Goal: Transaction & Acquisition: Download file/media

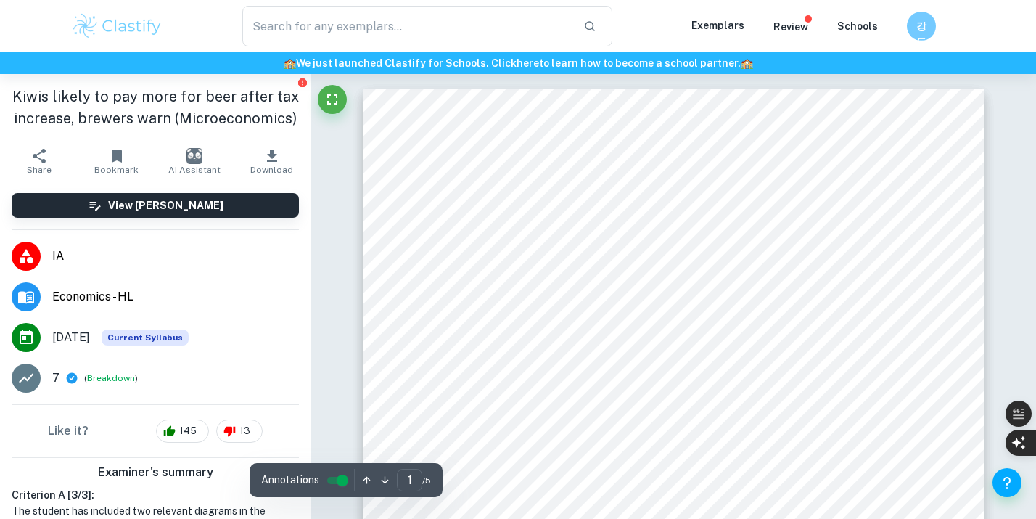
click at [128, 27] on img at bounding box center [117, 26] width 92 height 29
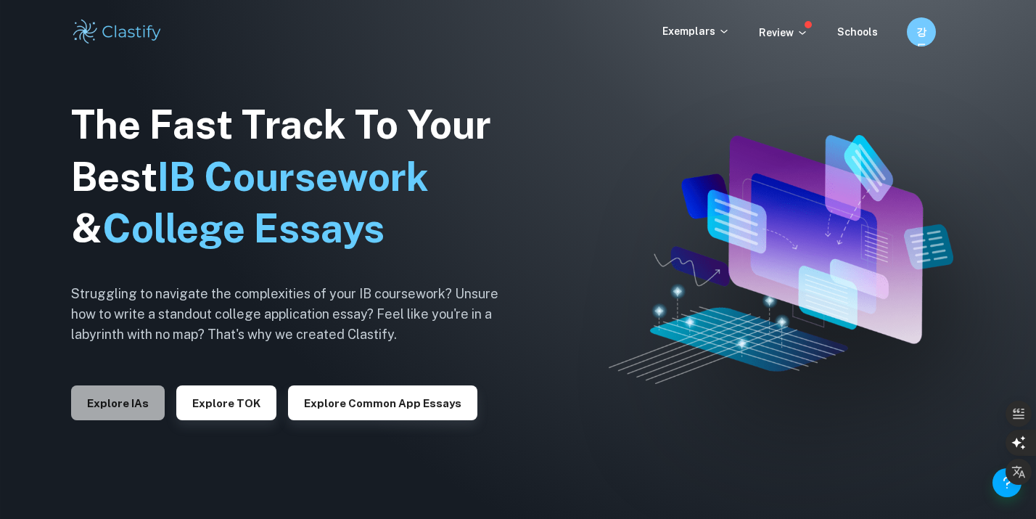
click at [127, 403] on button "Explore IAs" at bounding box center [118, 402] width 94 height 35
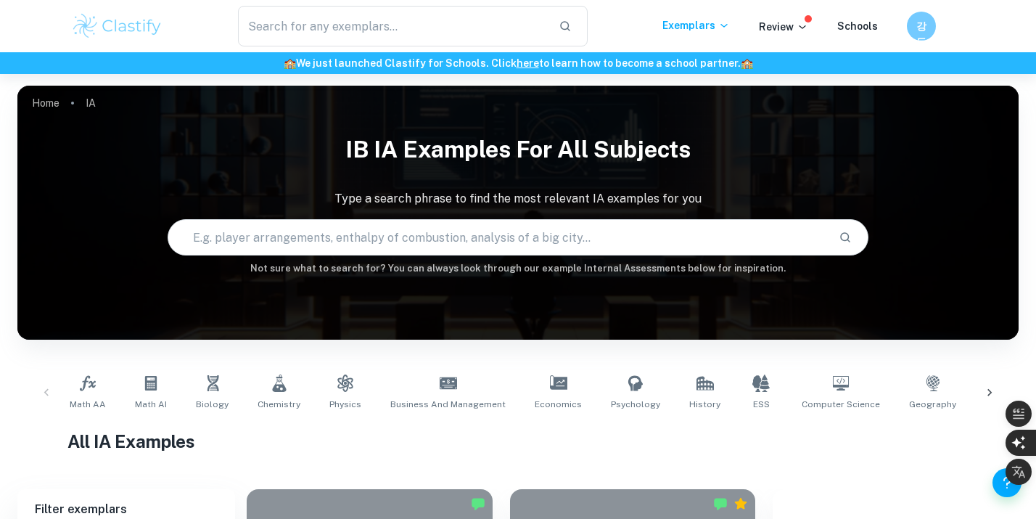
scroll to position [71, 0]
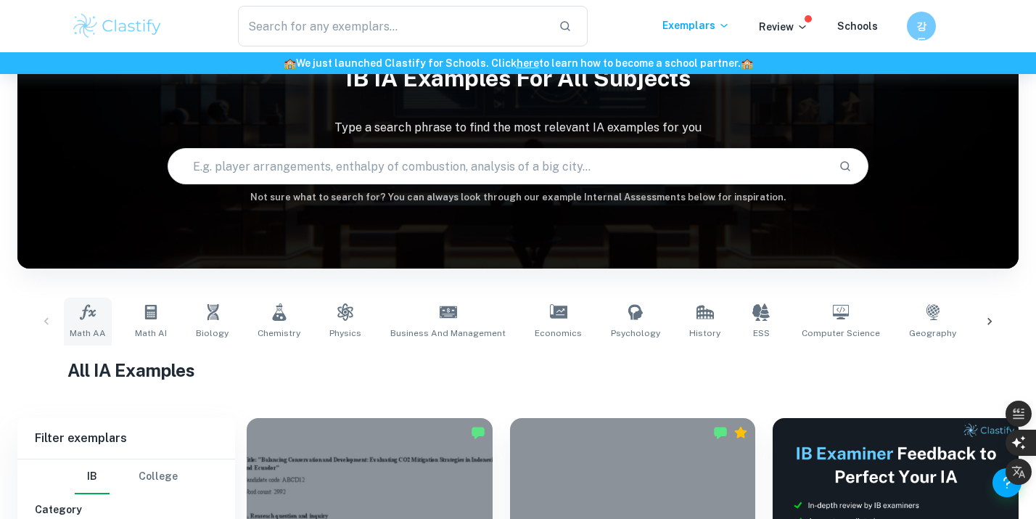
click at [94, 312] on icon at bounding box center [87, 311] width 17 height 17
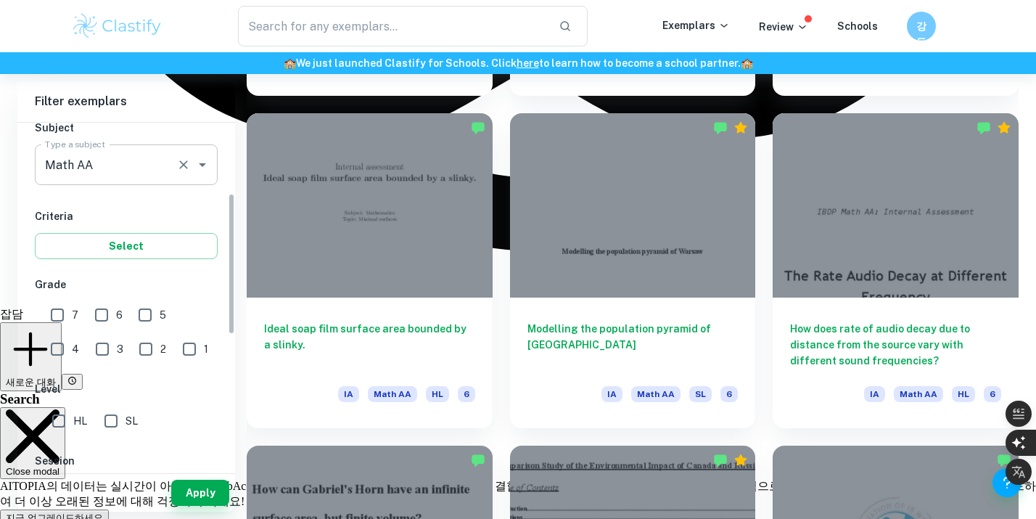
scroll to position [214, 0]
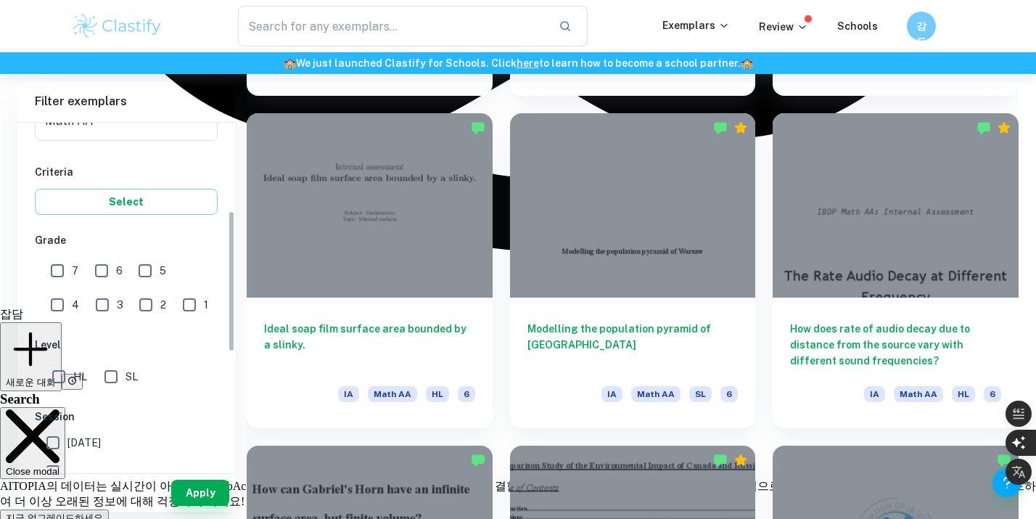
click at [60, 273] on input "7" at bounding box center [57, 270] width 29 height 29
checkbox input "true"
click at [210, 501] on button "Apply" at bounding box center [200, 493] width 58 height 26
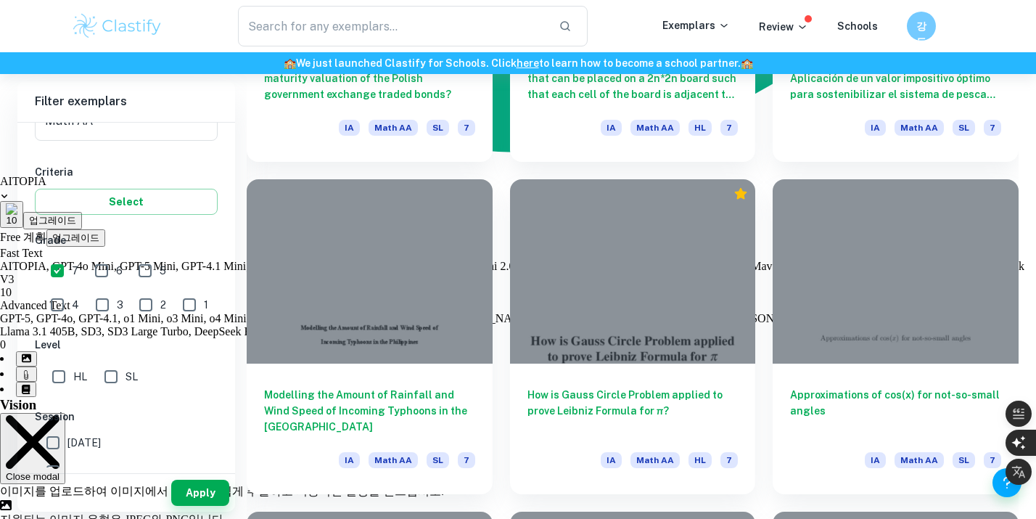
scroll to position [3063, 0]
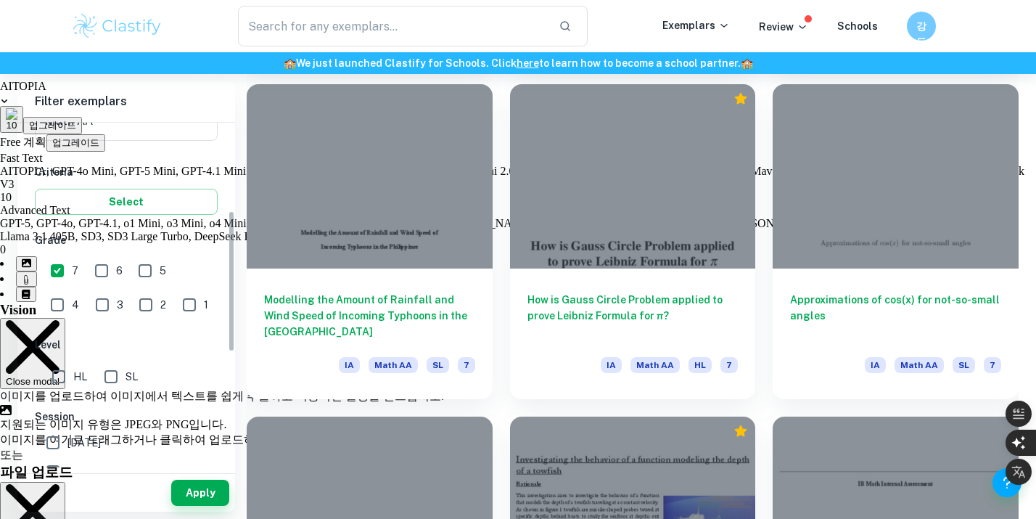
click at [68, 379] on input "HL" at bounding box center [58, 376] width 29 height 29
checkbox input "true"
click at [226, 497] on button "Apply" at bounding box center [200, 493] width 58 height 26
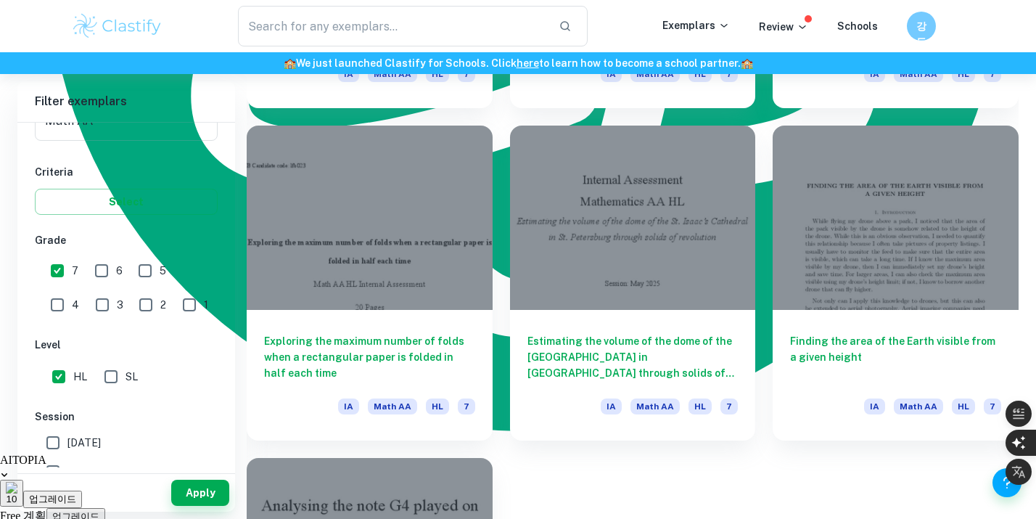
scroll to position [2689, 0]
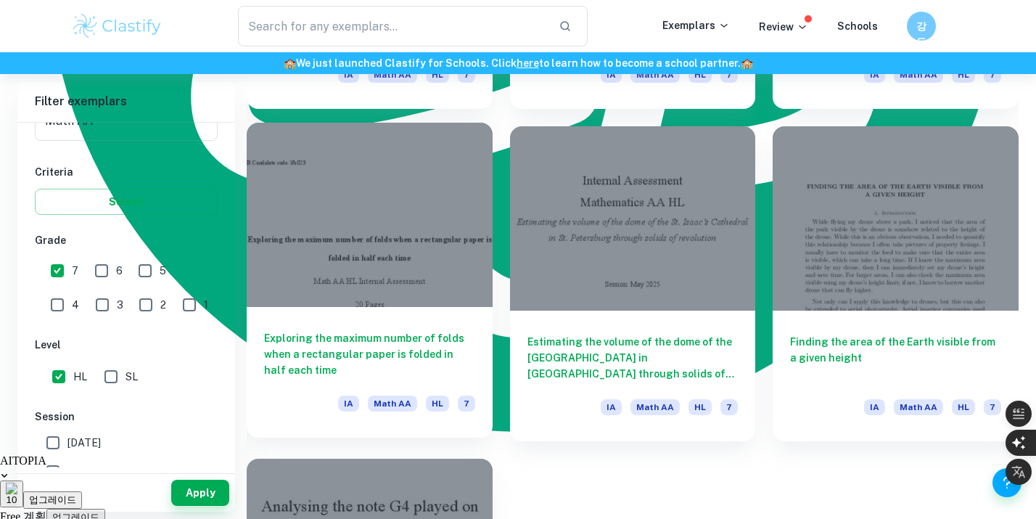
click at [440, 292] on div at bounding box center [370, 215] width 246 height 184
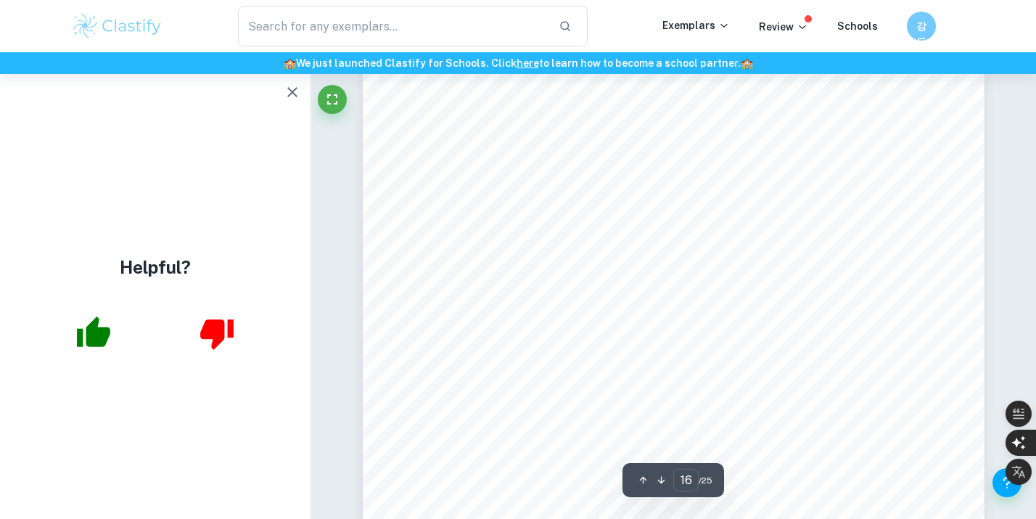
scroll to position [13626, 0]
type input "18"
click at [282, 95] on button "button" at bounding box center [292, 92] width 29 height 29
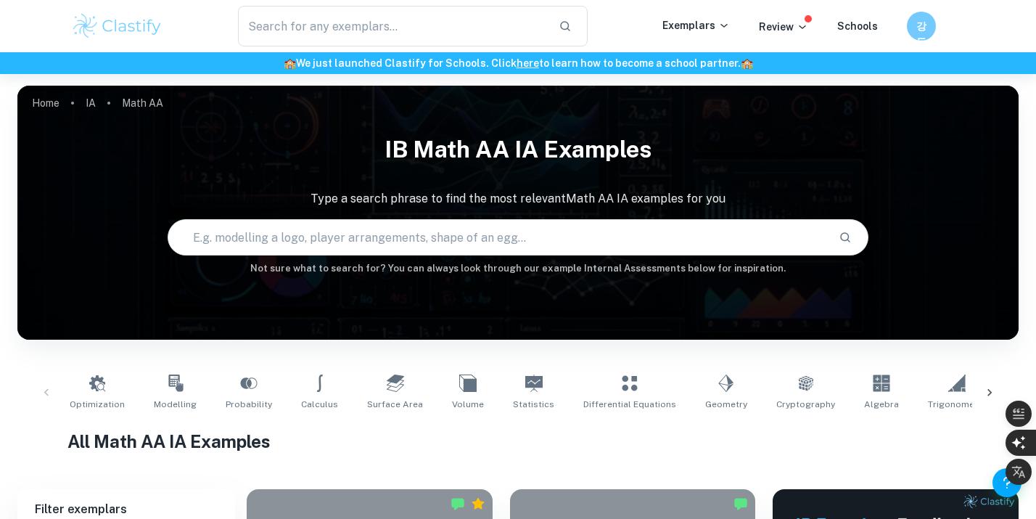
click at [395, 231] on input "text" at bounding box center [497, 237] width 659 height 41
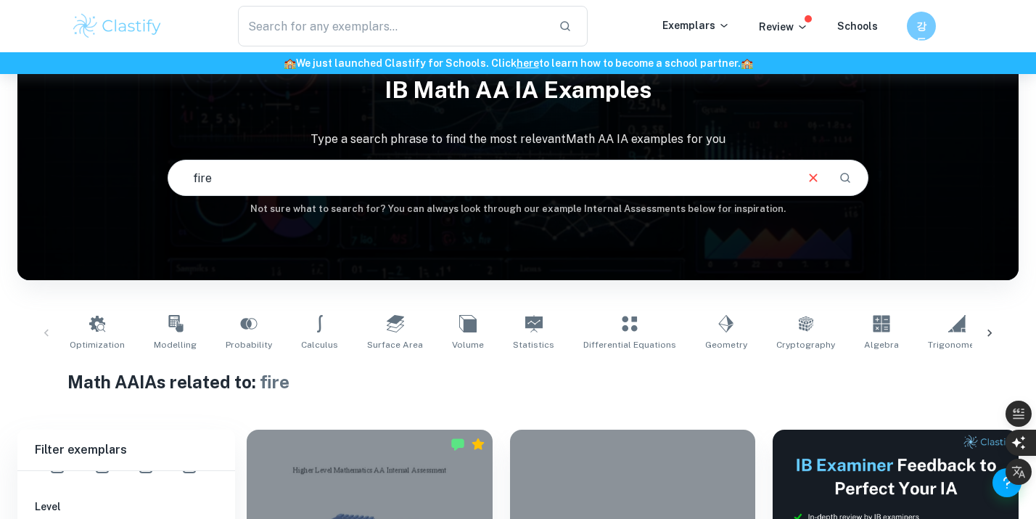
scroll to position [60, 0]
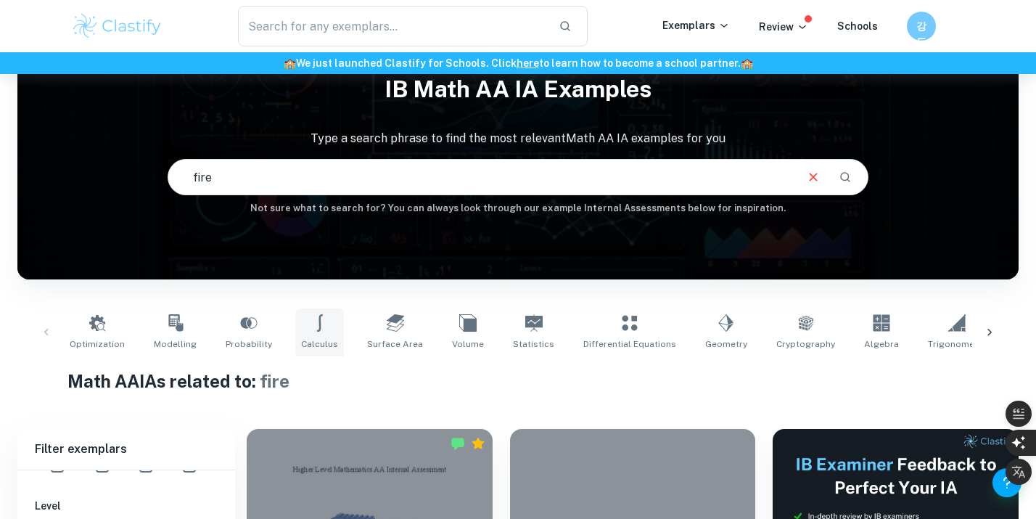
click at [311, 327] on icon at bounding box center [319, 322] width 17 height 17
type input "Calculus"
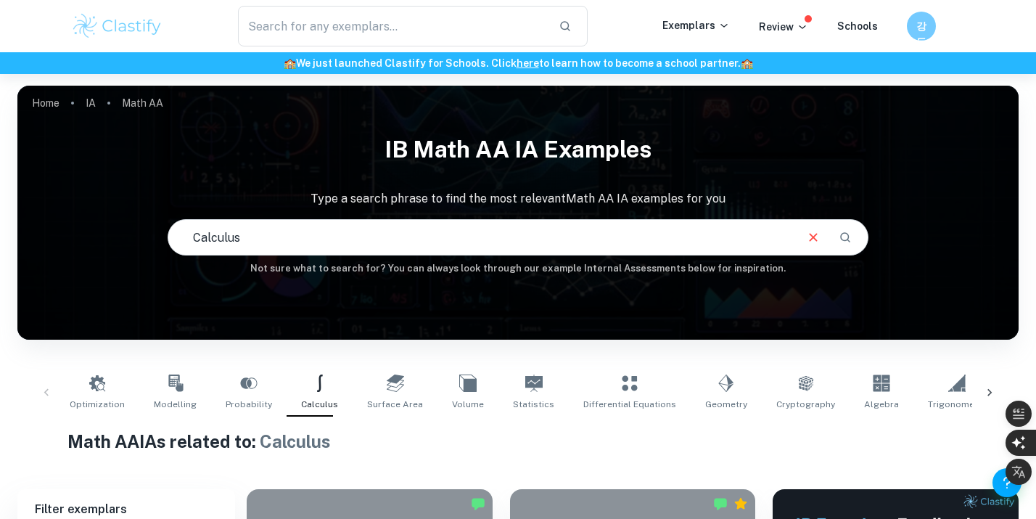
drag, startPoint x: 289, startPoint y: 236, endPoint x: 49, endPoint y: 229, distance: 239.6
click at [49, 229] on div "IB Math AA IA examples Type a search phrase to find the most relevant Math AA I…" at bounding box center [517, 200] width 1001 height 149
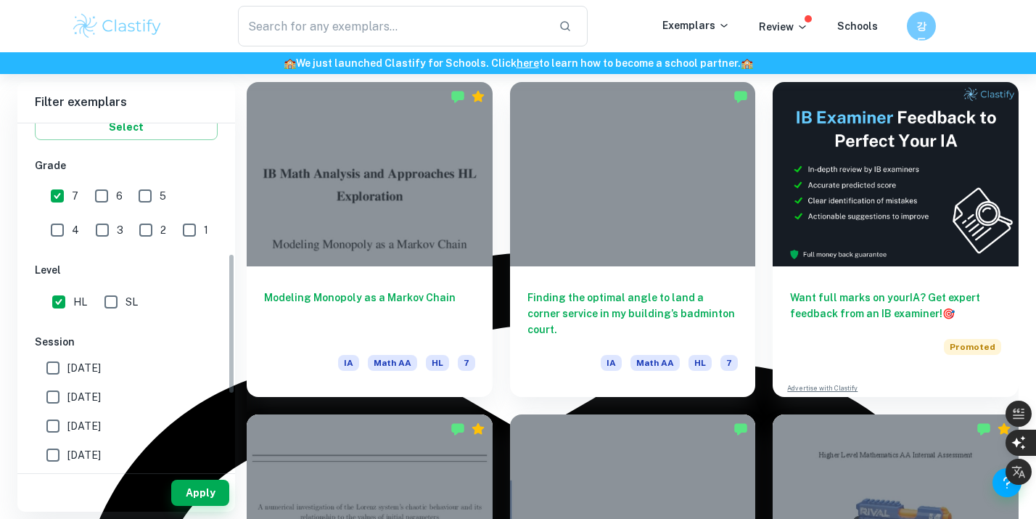
scroll to position [282, 0]
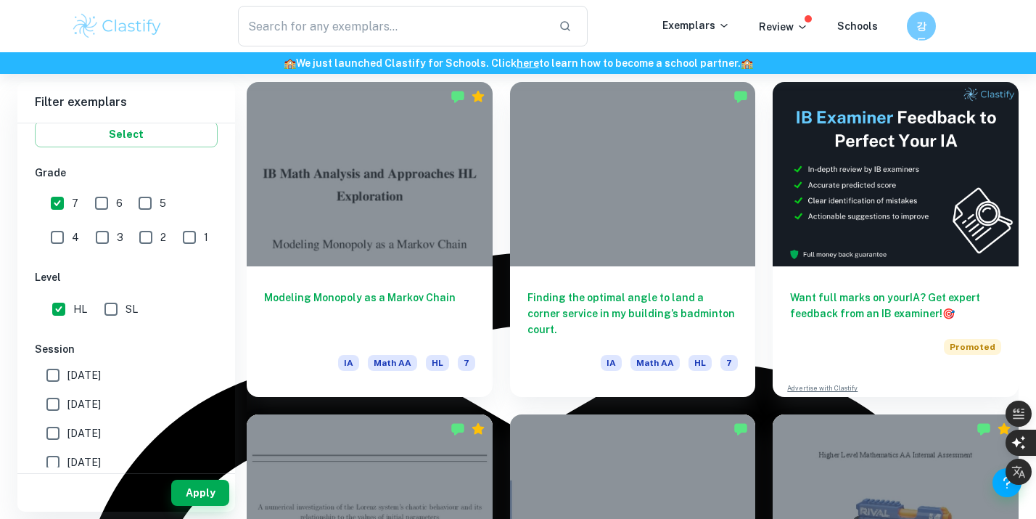
click at [106, 202] on input "6" at bounding box center [101, 203] width 29 height 29
click at [106, 201] on input "6" at bounding box center [101, 203] width 29 height 29
checkbox input "false"
click at [57, 200] on input "7" at bounding box center [57, 203] width 29 height 29
click at [200, 486] on button "Apply" at bounding box center [200, 493] width 58 height 26
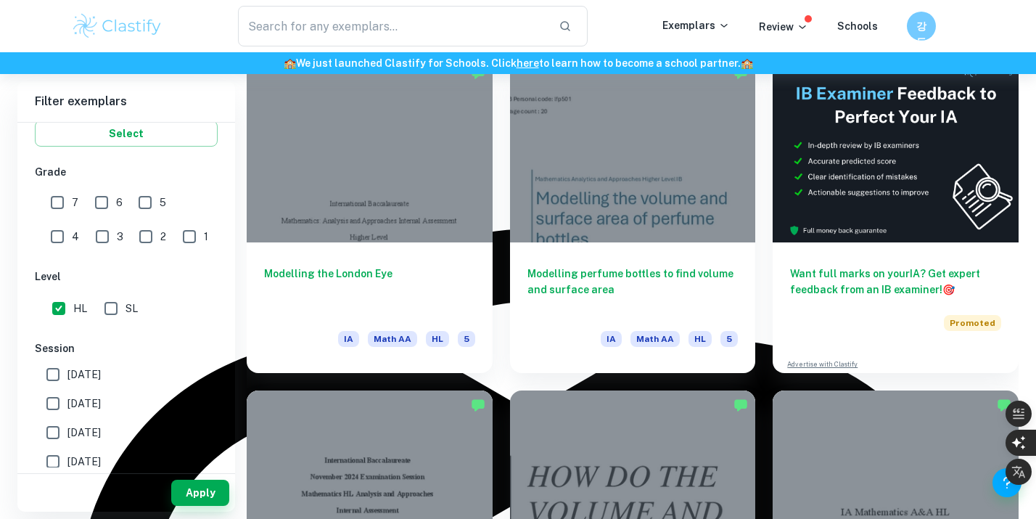
scroll to position [434, 0]
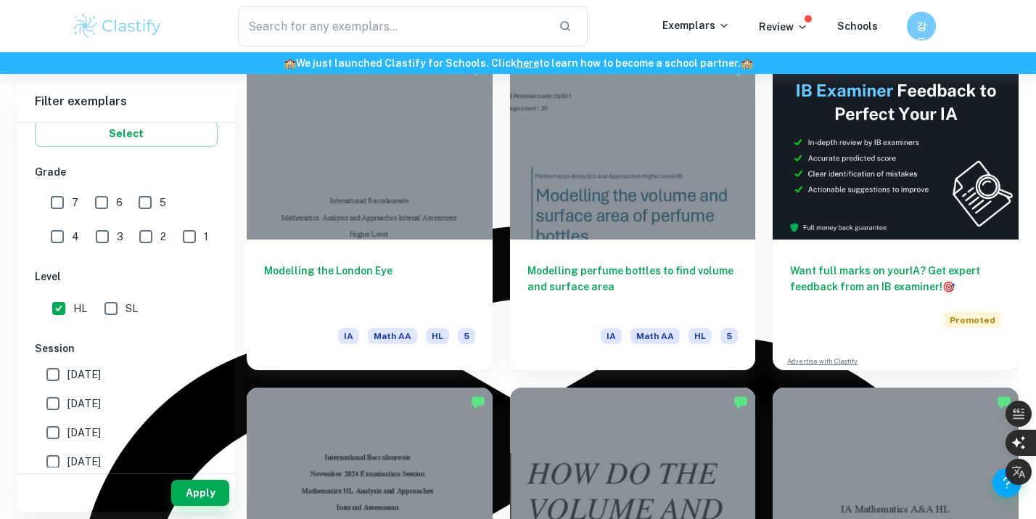
click at [74, 202] on span "7" at bounding box center [75, 202] width 7 height 16
click at [72, 202] on input "7" at bounding box center [57, 202] width 29 height 29
checkbox input "true"
click at [91, 202] on input "6" at bounding box center [101, 202] width 29 height 29
checkbox input "true"
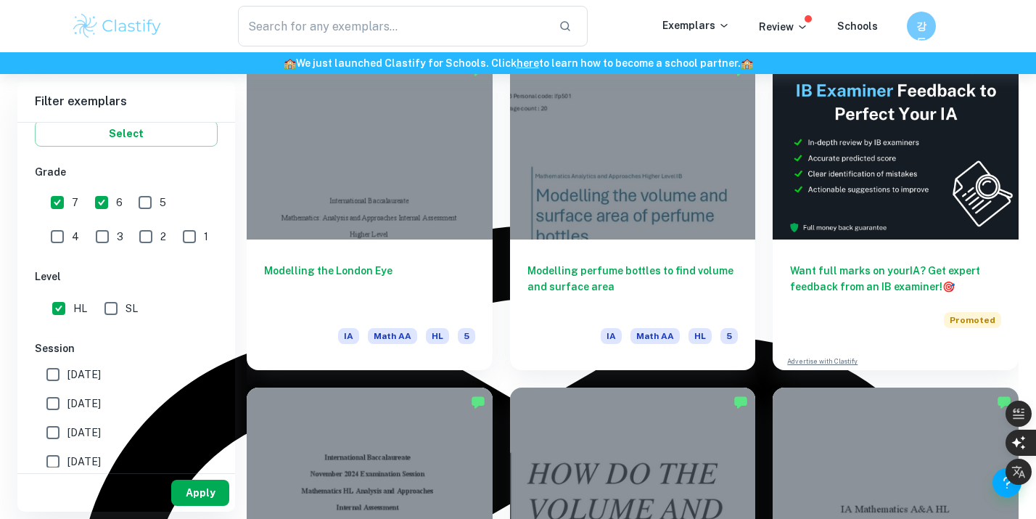
click at [202, 493] on button "Apply" at bounding box center [200, 493] width 58 height 26
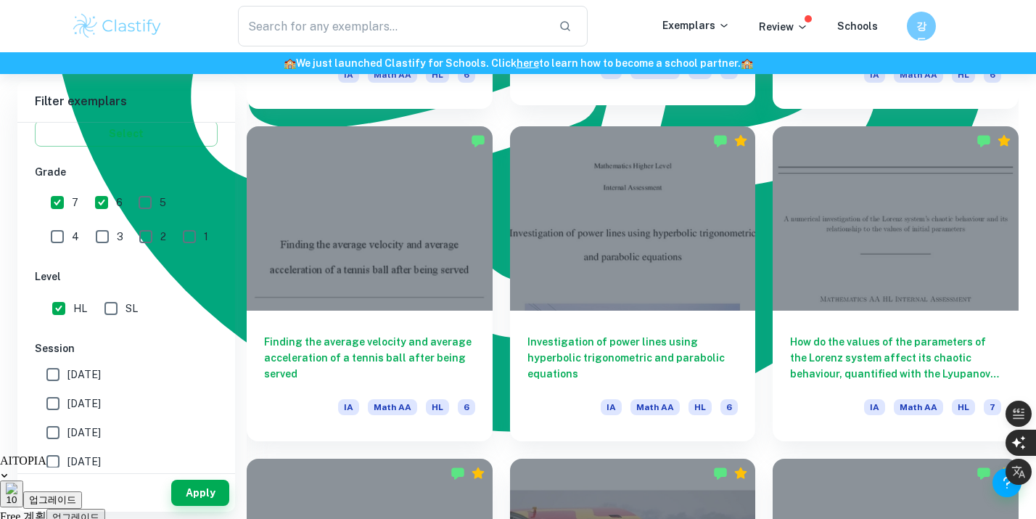
scroll to position [2692, 0]
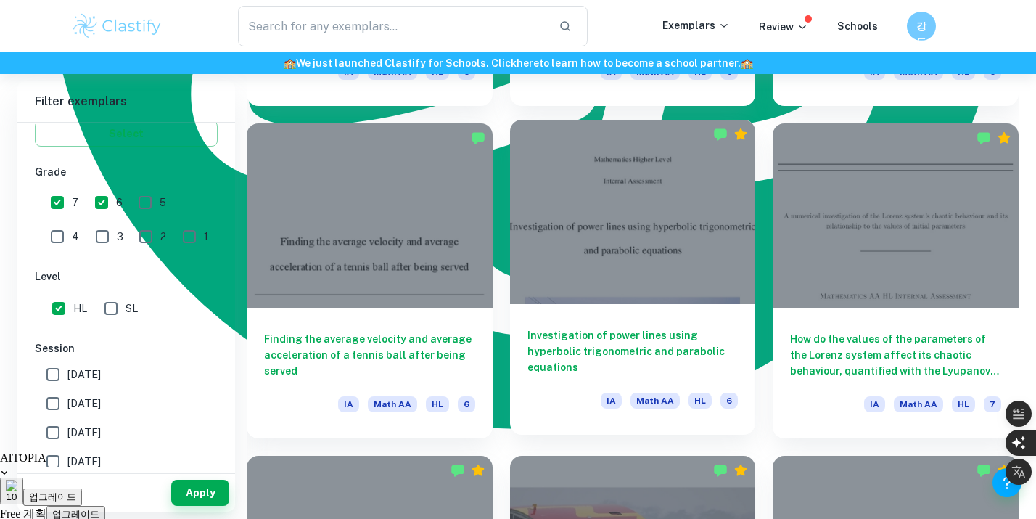
click at [615, 283] on div at bounding box center [633, 212] width 246 height 184
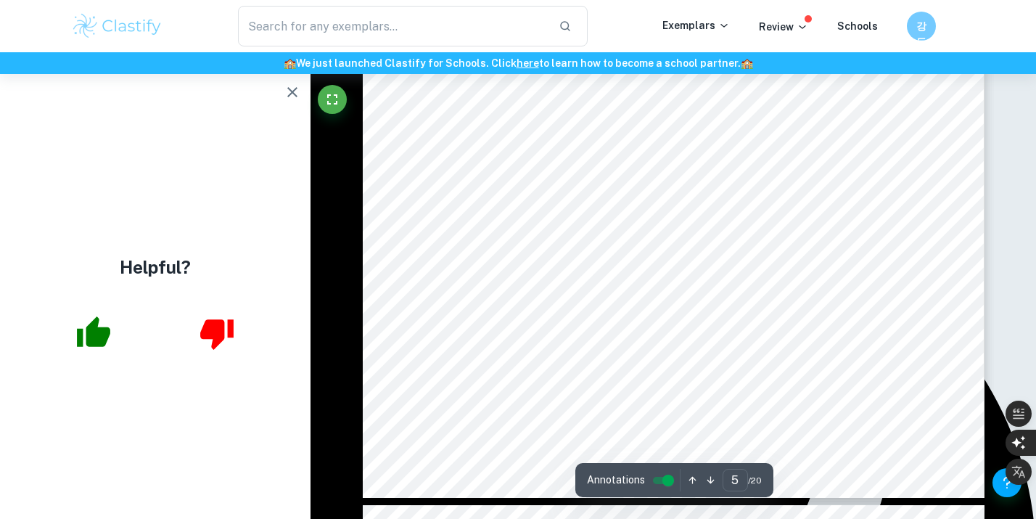
scroll to position [4056, 0]
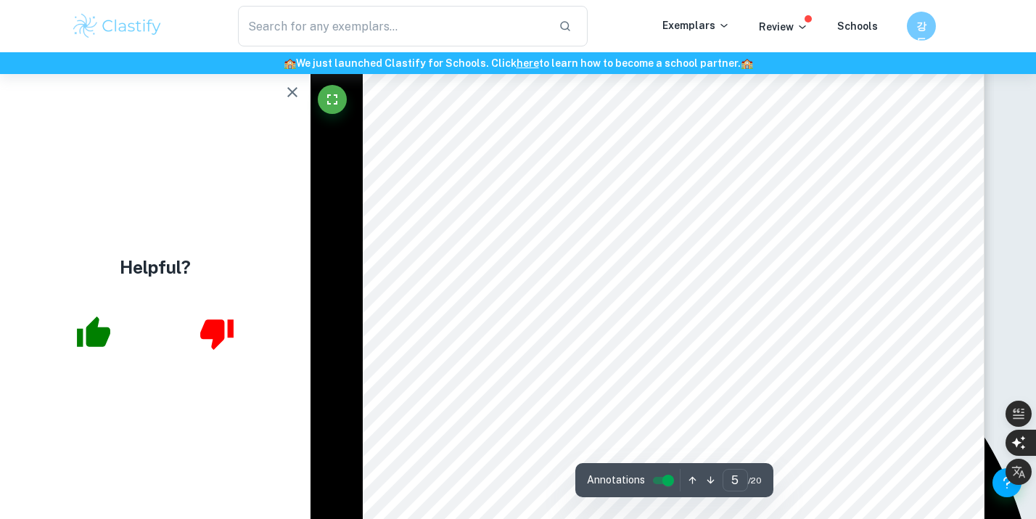
click at [297, 91] on icon "button" at bounding box center [292, 91] width 17 height 17
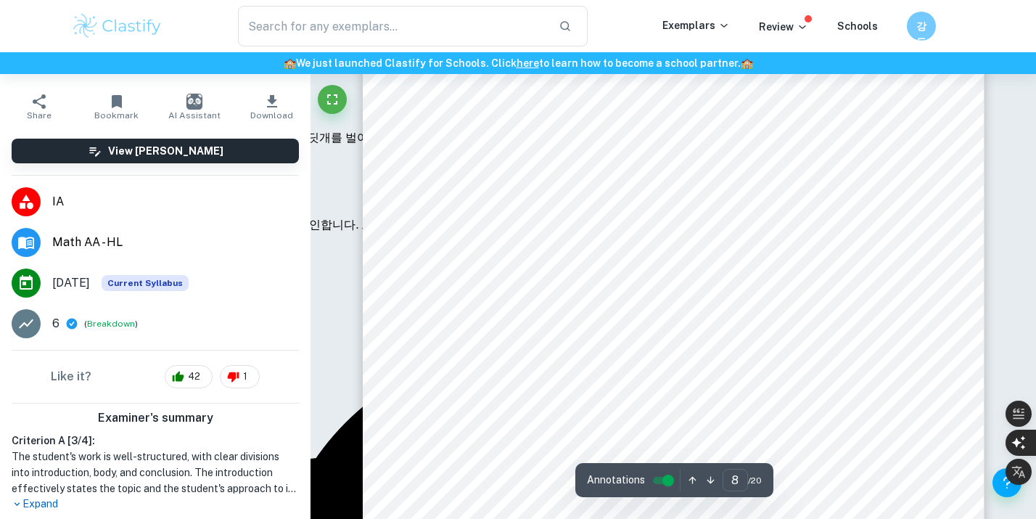
scroll to position [6572, 0]
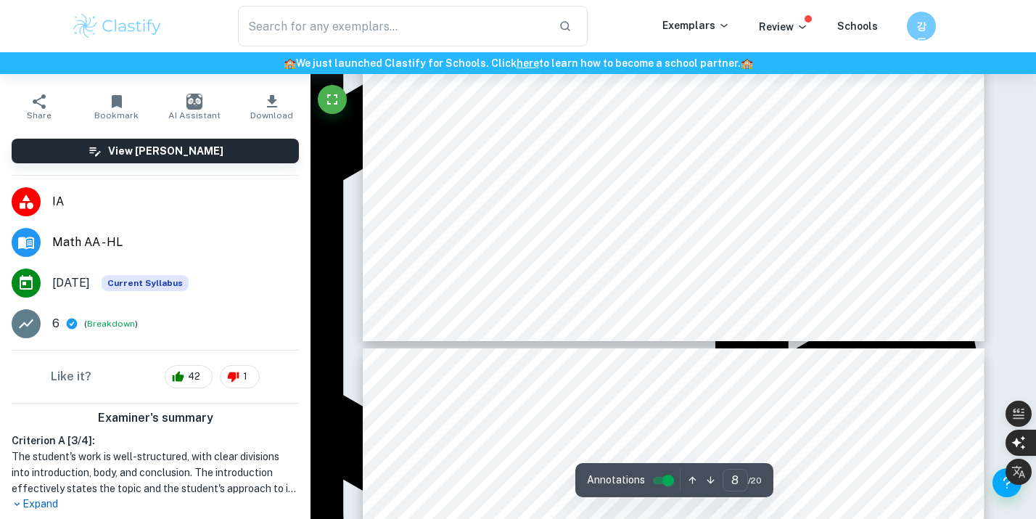
type input "9"
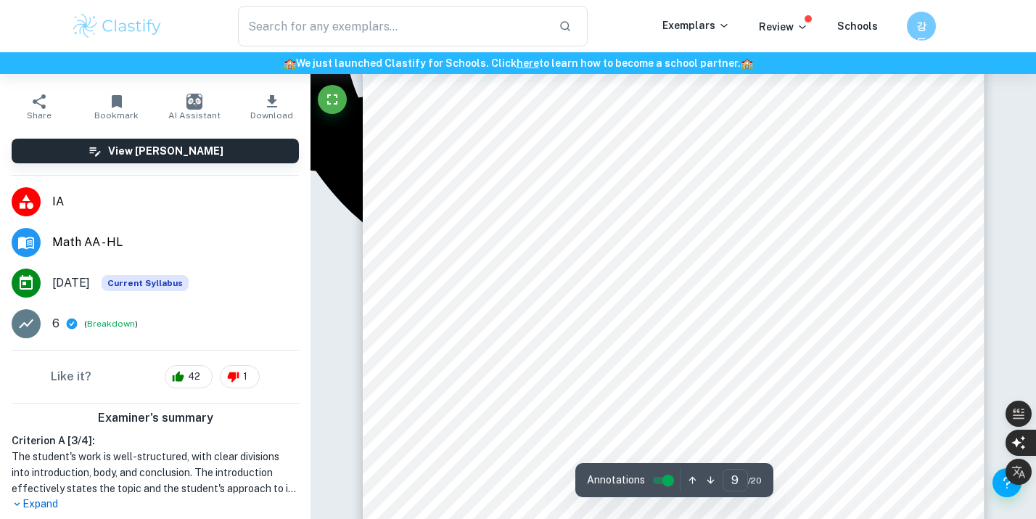
scroll to position [7566, 0]
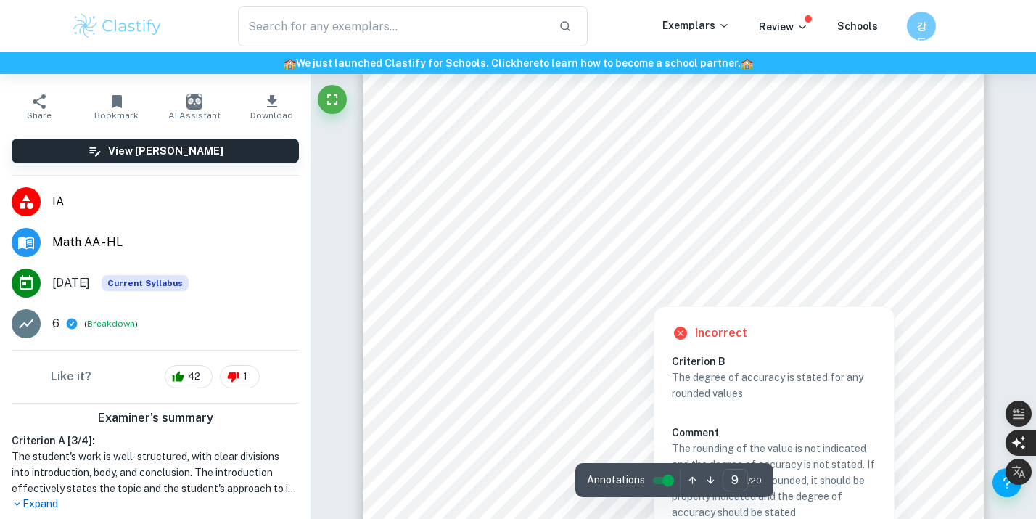
click at [656, 287] on div at bounding box center [670, 287] width 104 height 5
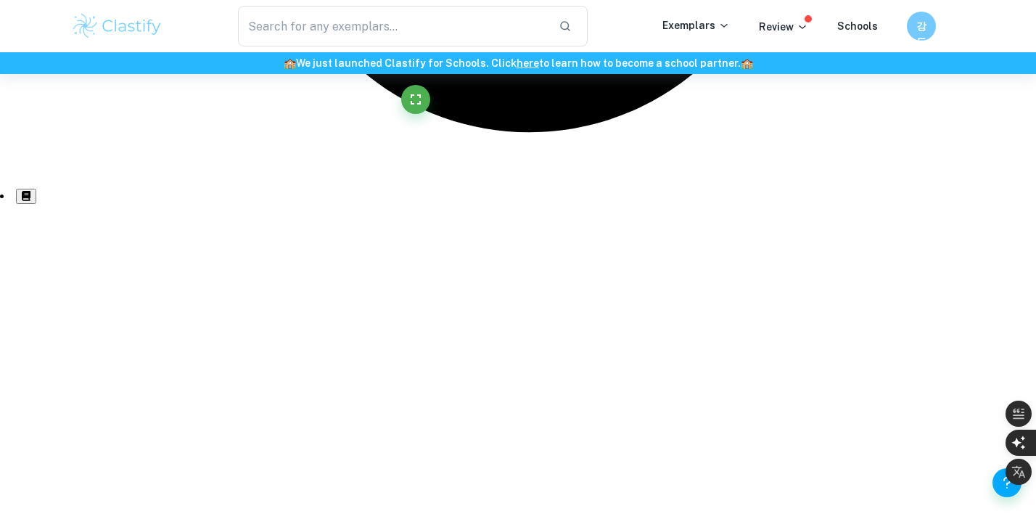
scroll to position [2778, 0]
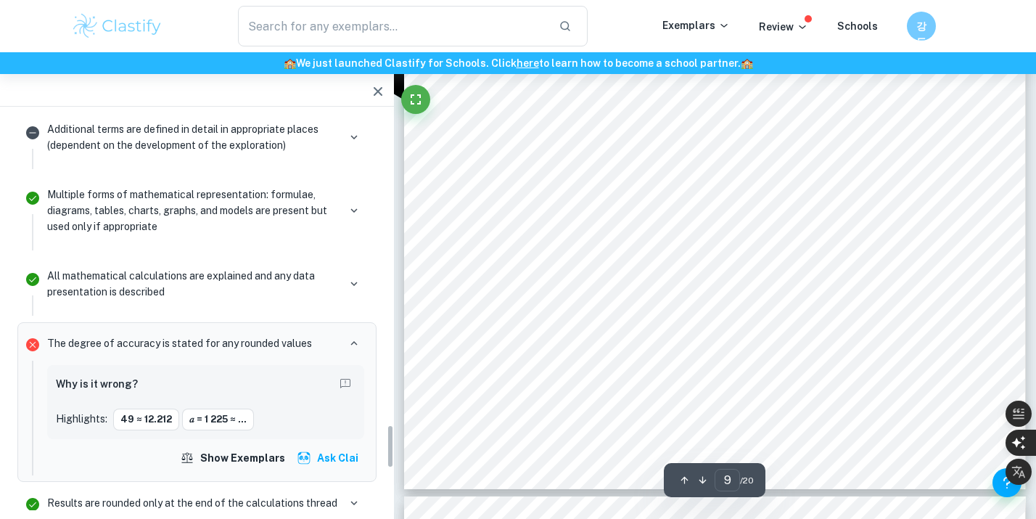
click at [373, 86] on icon "button" at bounding box center [377, 91] width 17 height 17
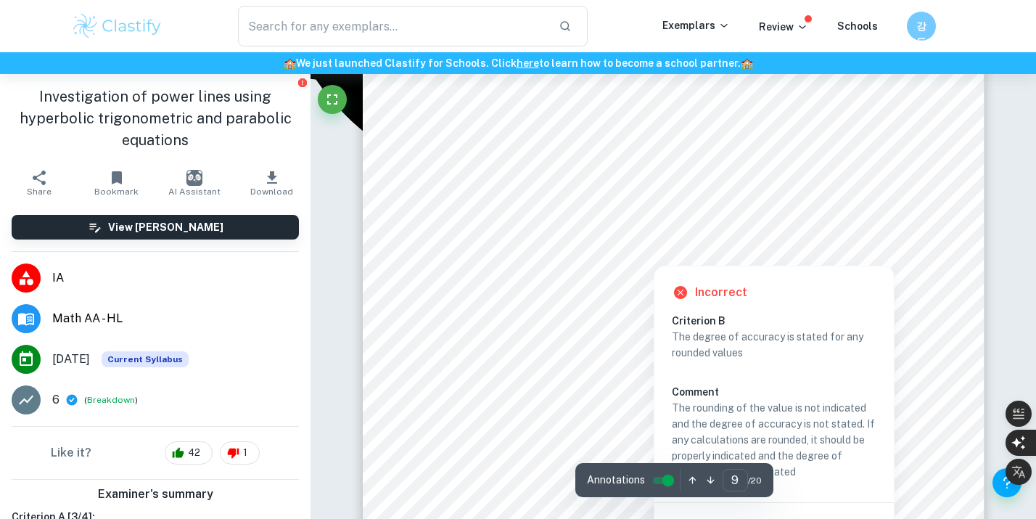
scroll to position [7509, 0]
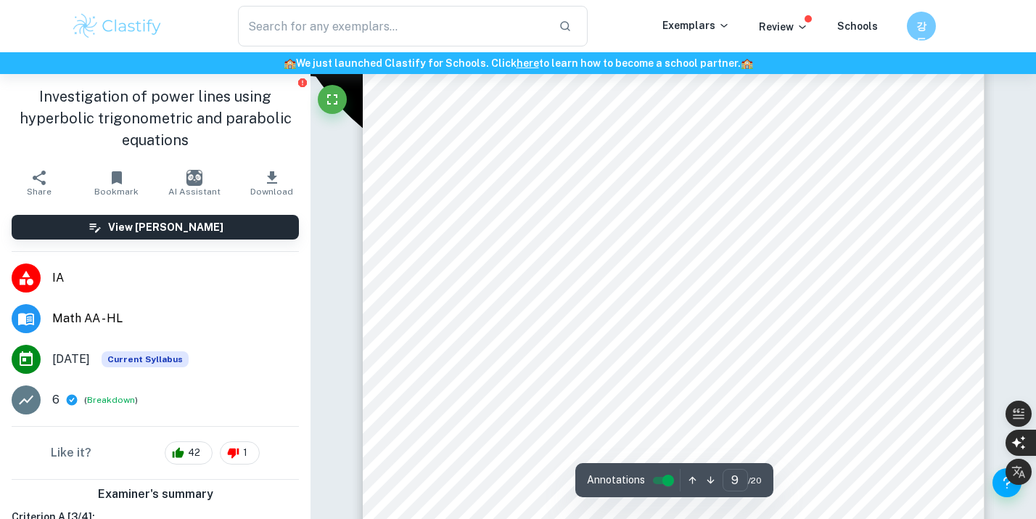
click at [596, 383] on div "9 | P a g e Figure 4. Graph of the resultant hyperbolic cosine curve MODELLING …" at bounding box center [674, 106] width 622 height 879
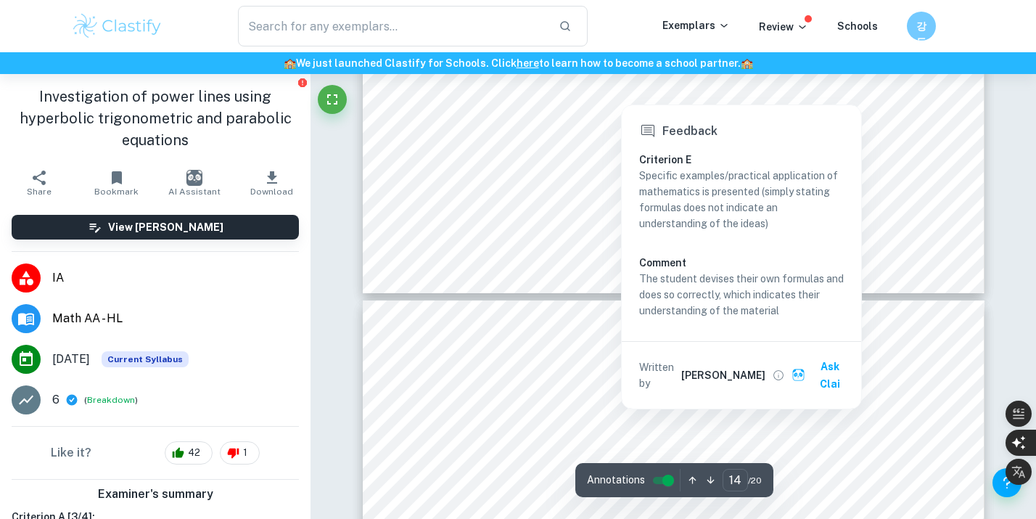
scroll to position [12191, 0]
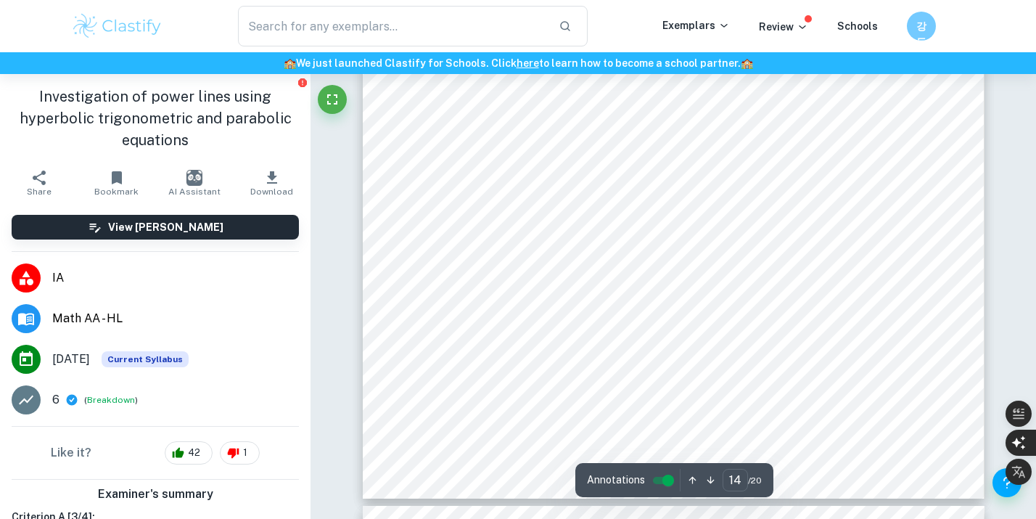
scroll to position [11949, 0]
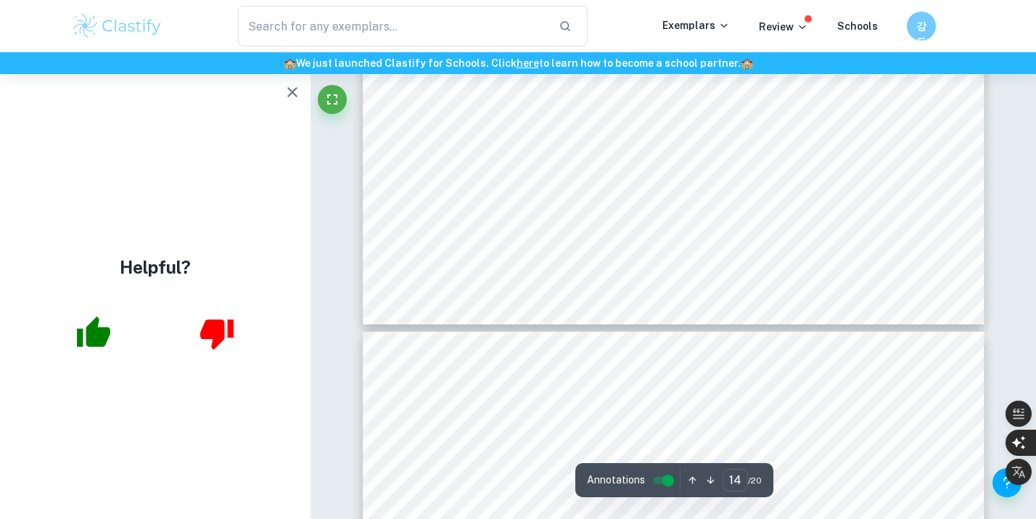
type input "15"
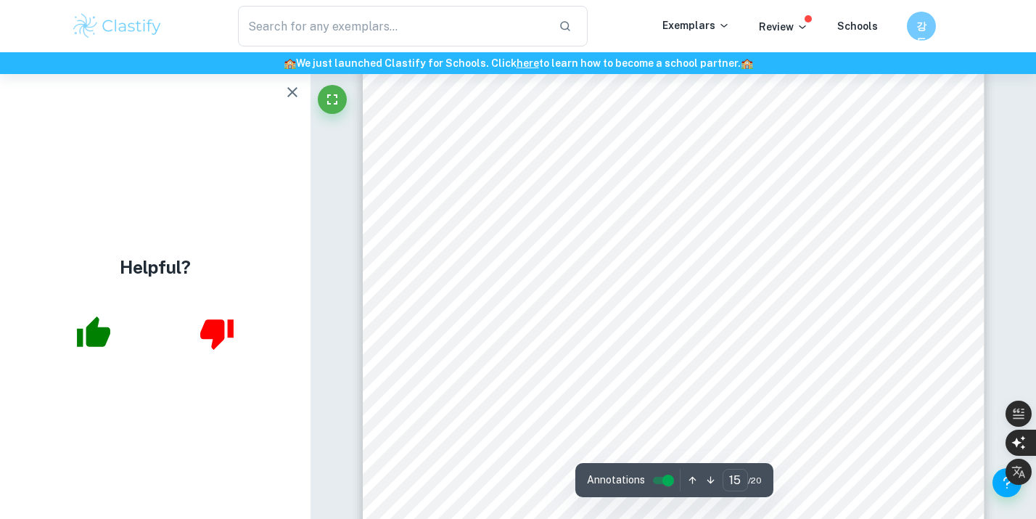
scroll to position [12723, 0]
click at [289, 85] on icon "button" at bounding box center [292, 91] width 17 height 17
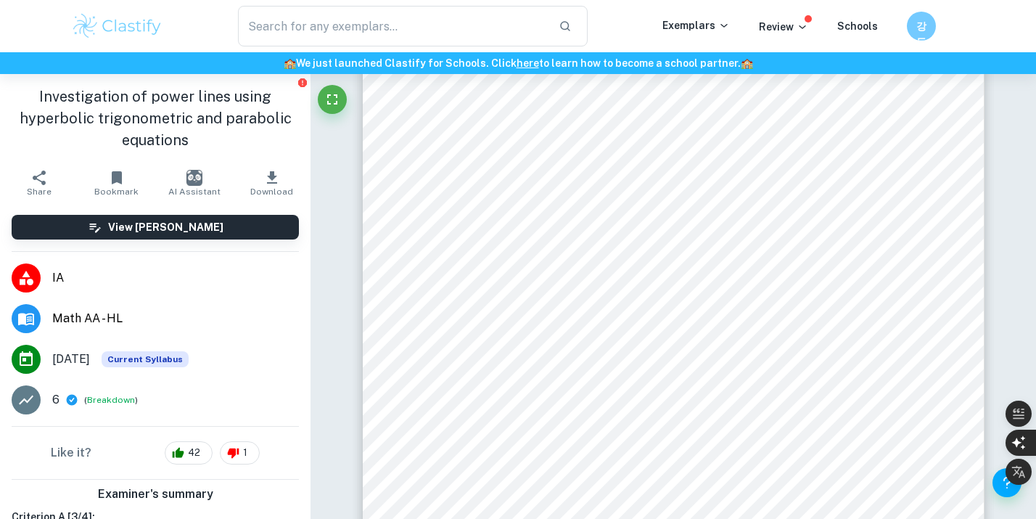
click at [261, 178] on button "Download" at bounding box center [272, 183] width 78 height 41
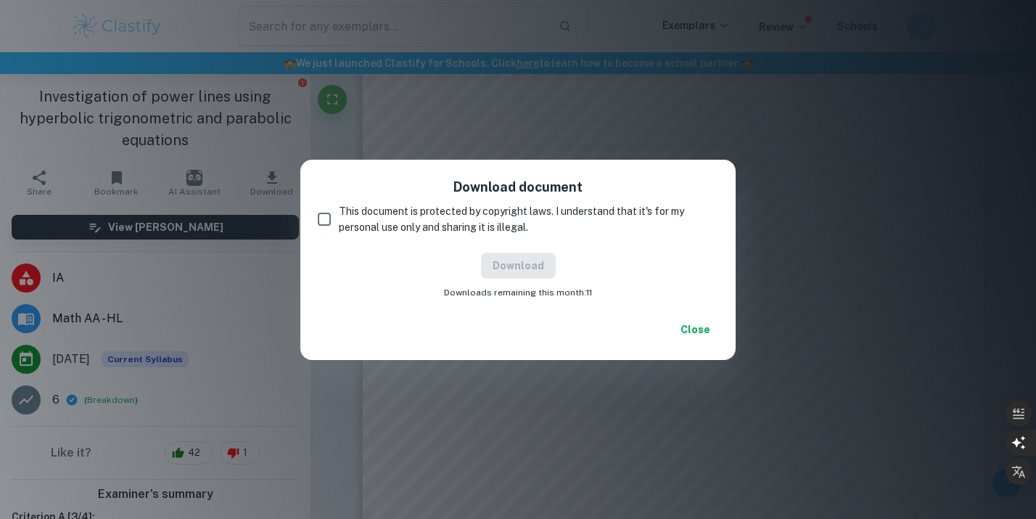
click at [391, 231] on span "This document is protected by copyright laws. I understand that it's for my per…" at bounding box center [523, 219] width 368 height 32
click at [339, 231] on input "This document is protected by copyright laws. I understand that it's for my per…" at bounding box center [324, 219] width 29 height 29
checkbox input "true"
click at [504, 273] on button "Download" at bounding box center [518, 266] width 75 height 26
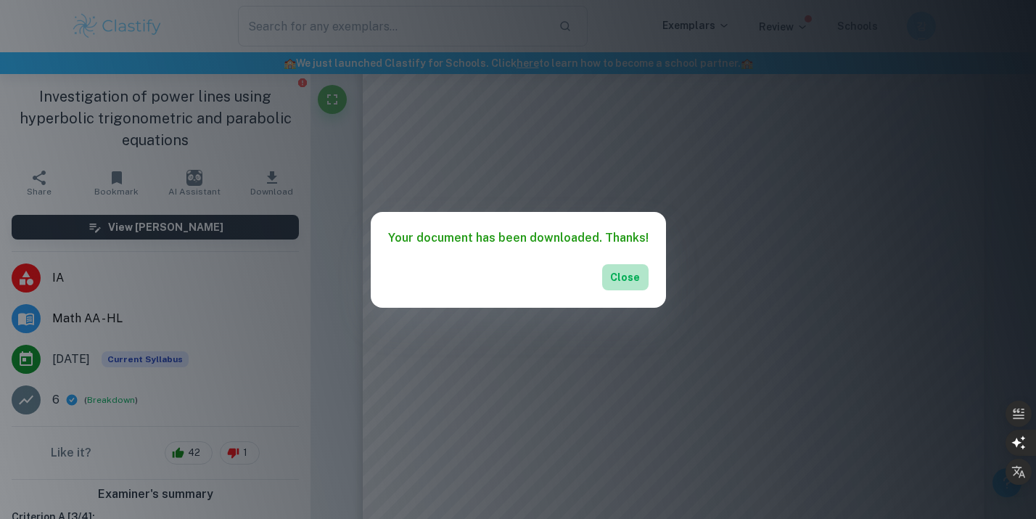
click at [629, 269] on button "Close" at bounding box center [625, 277] width 46 height 26
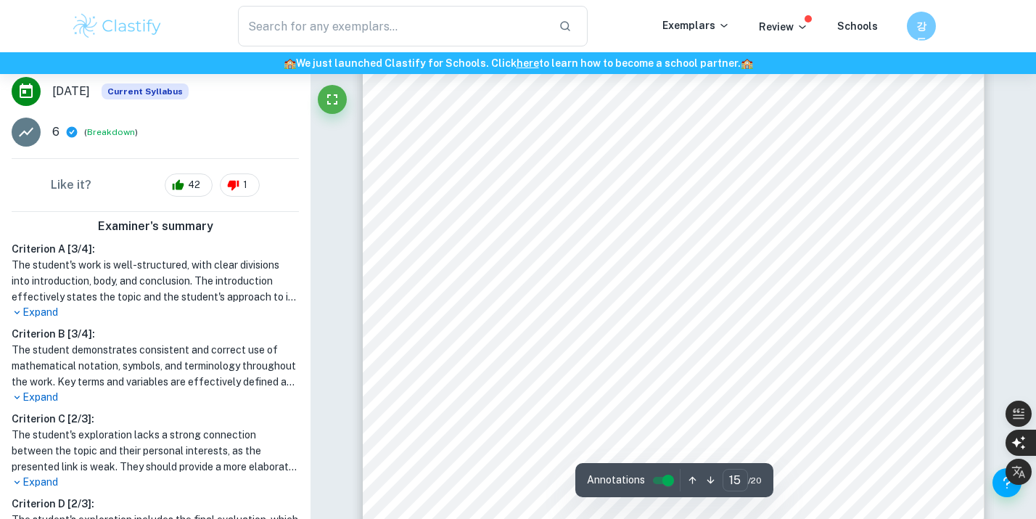
scroll to position [316, 0]
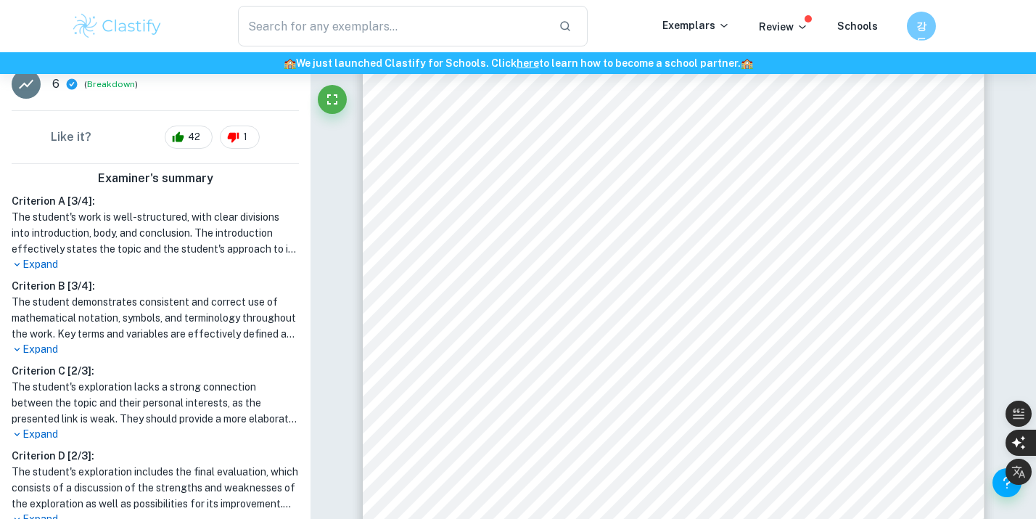
click at [40, 266] on p "Expand" at bounding box center [155, 264] width 287 height 15
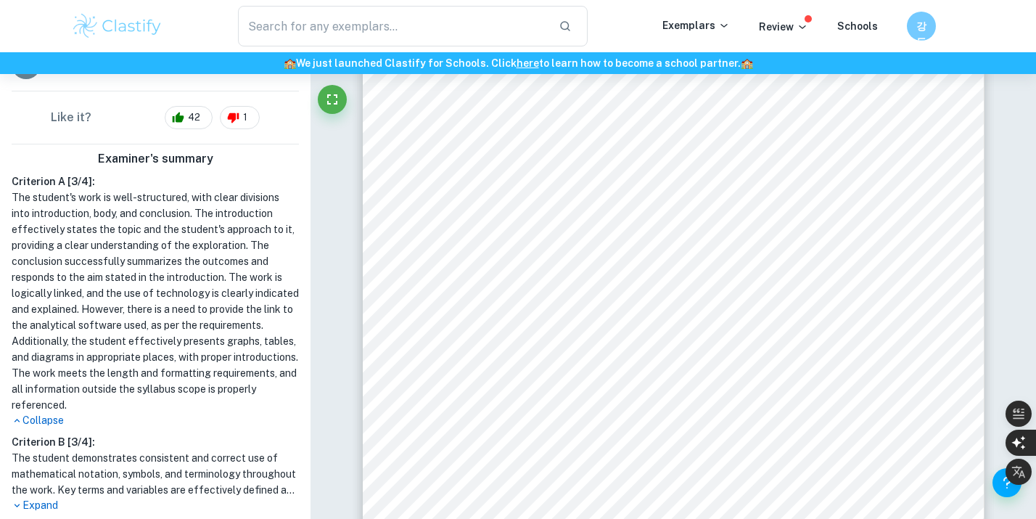
scroll to position [350, 0]
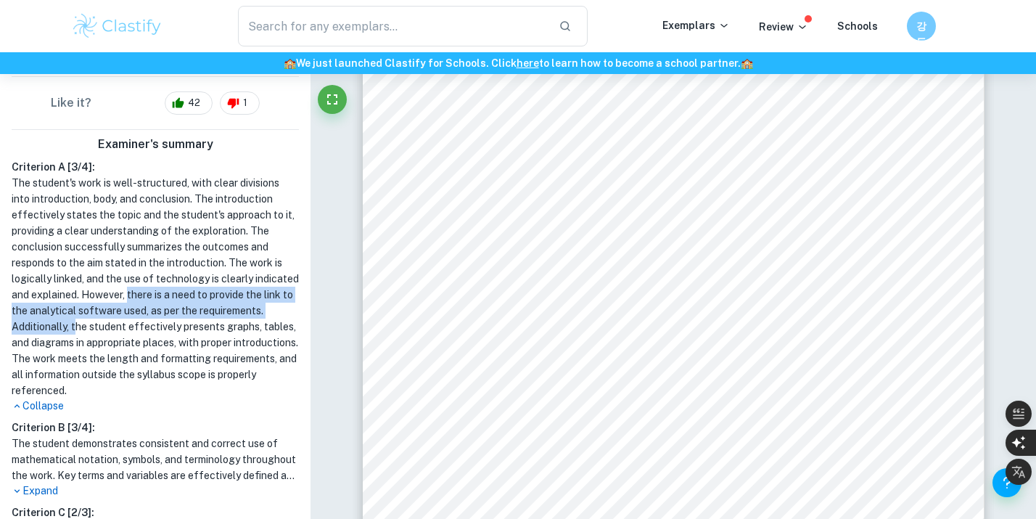
drag, startPoint x: 174, startPoint y: 296, endPoint x: 142, endPoint y: 324, distance: 42.7
type textarea "there is a need to provide the link to the analytical software used, as per the…"
click at [142, 324] on h1 "The student's work is well-structured, with clear divisions into introduction, …" at bounding box center [155, 286] width 287 height 223
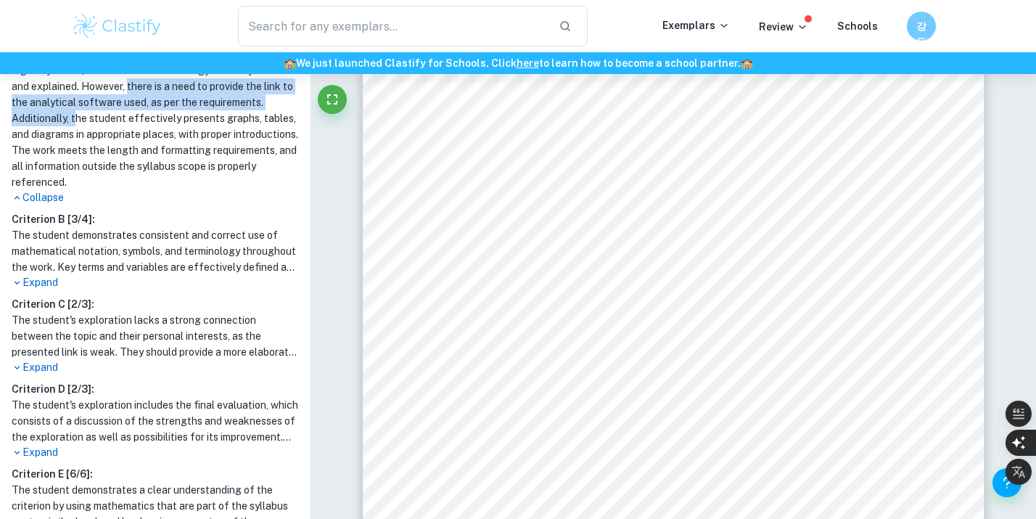
scroll to position [572, 0]
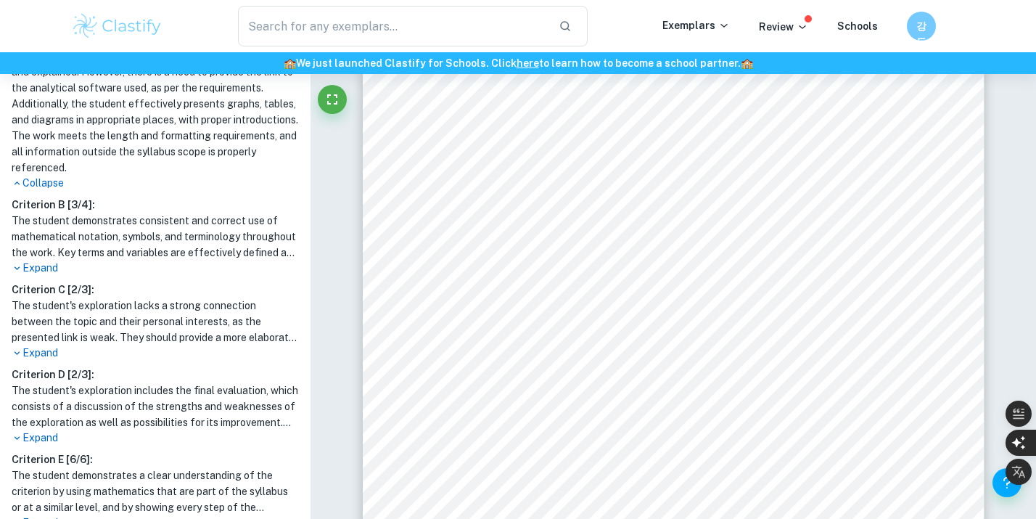
click at [30, 269] on p "Expand" at bounding box center [155, 267] width 287 height 15
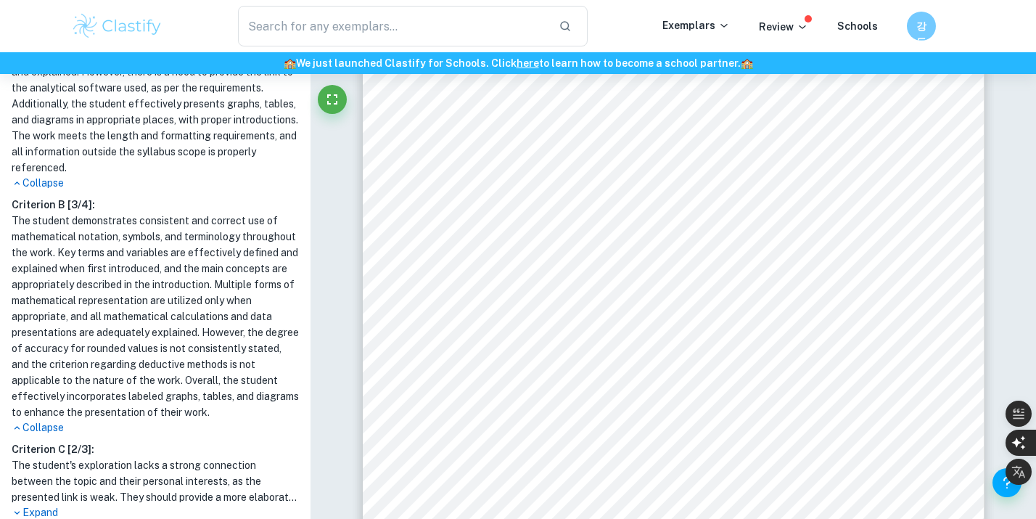
scroll to position [580, 0]
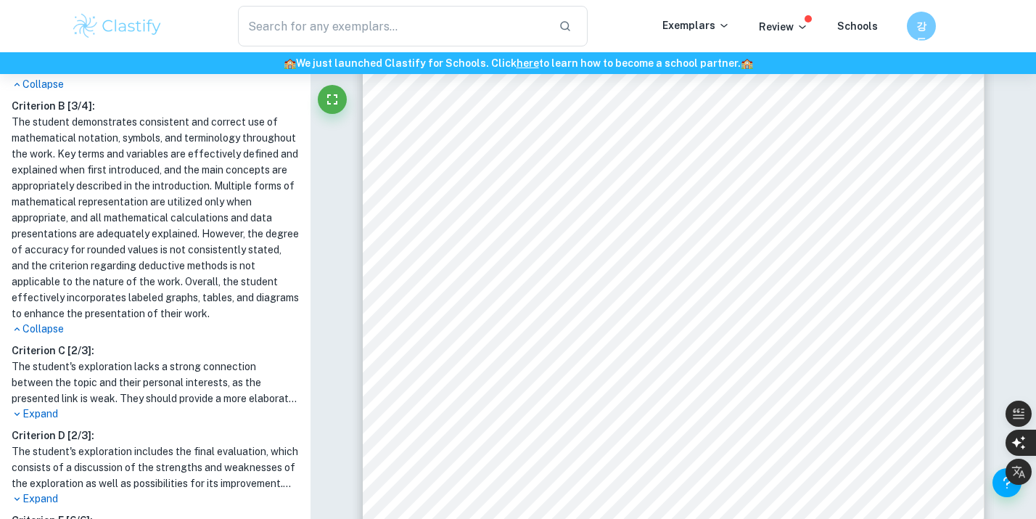
click at [46, 416] on p "Expand" at bounding box center [155, 413] width 287 height 15
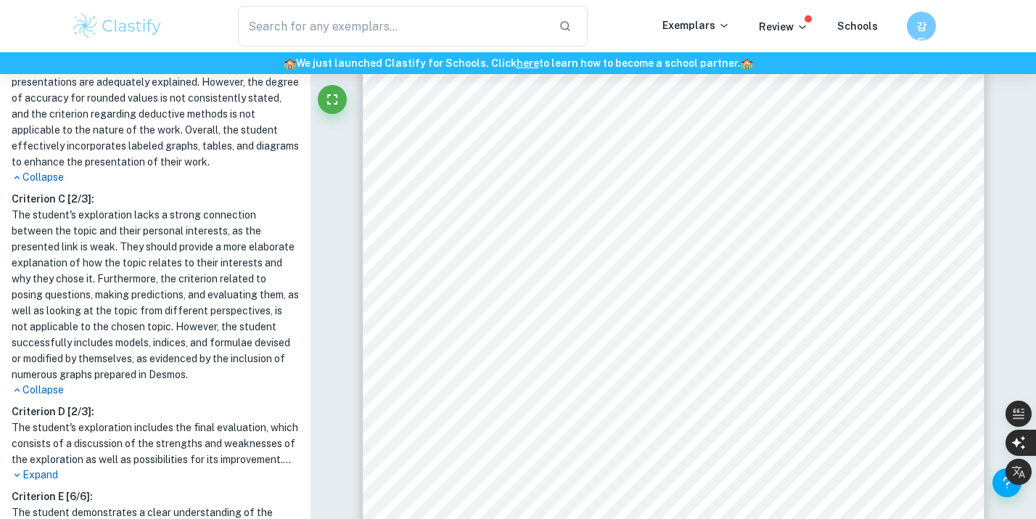
scroll to position [908, 0]
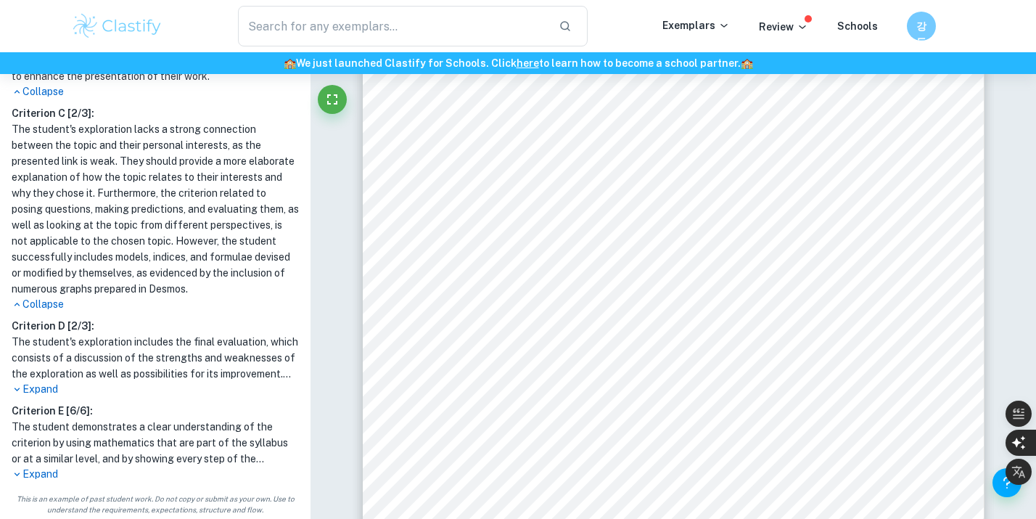
click at [41, 384] on p "Expand" at bounding box center [155, 389] width 287 height 15
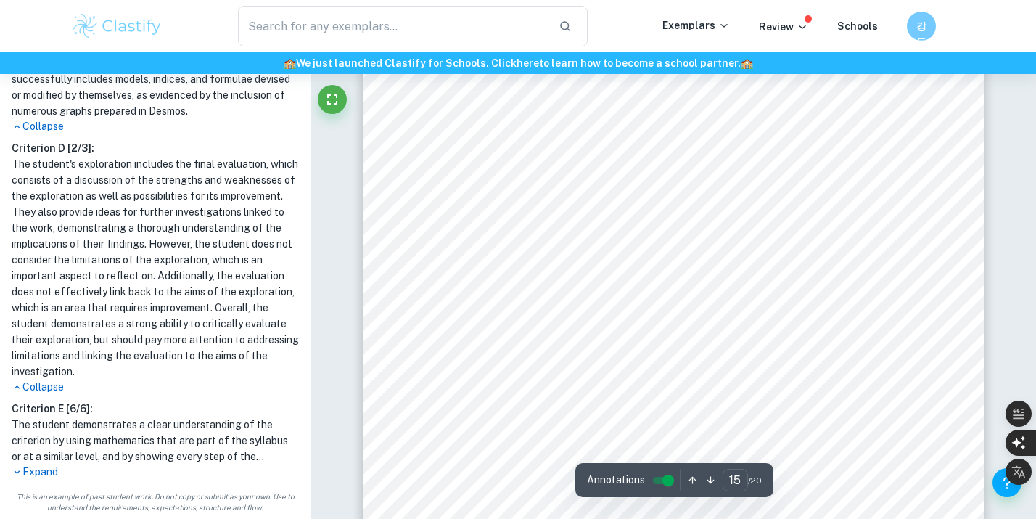
scroll to position [12633, 0]
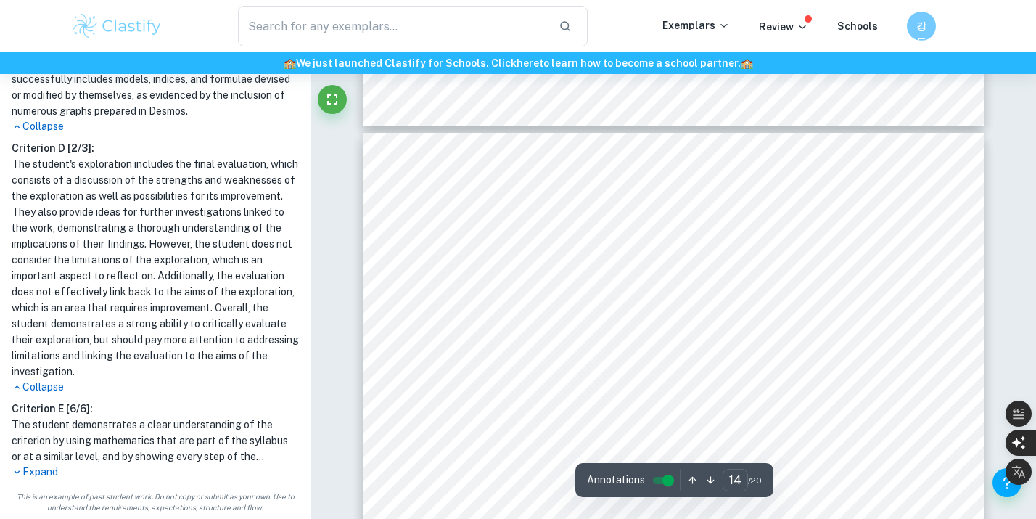
type input "13"
